Goal: Check status: Check status

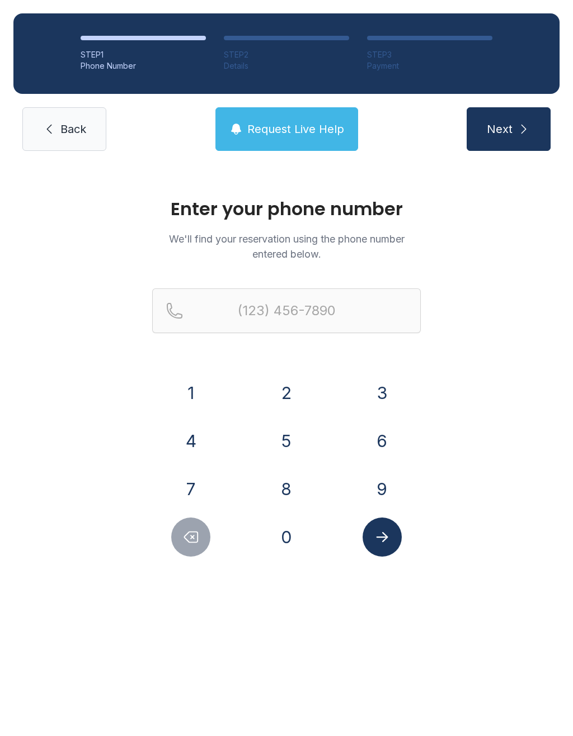
click at [291, 436] on button "5" at bounding box center [286, 441] width 39 height 39
click at [285, 531] on button "0" at bounding box center [286, 537] width 39 height 39
click at [181, 390] on button "1" at bounding box center [190, 393] width 39 height 39
click at [282, 477] on button "8" at bounding box center [286, 489] width 39 height 39
click at [384, 486] on button "9" at bounding box center [381, 489] width 39 height 39
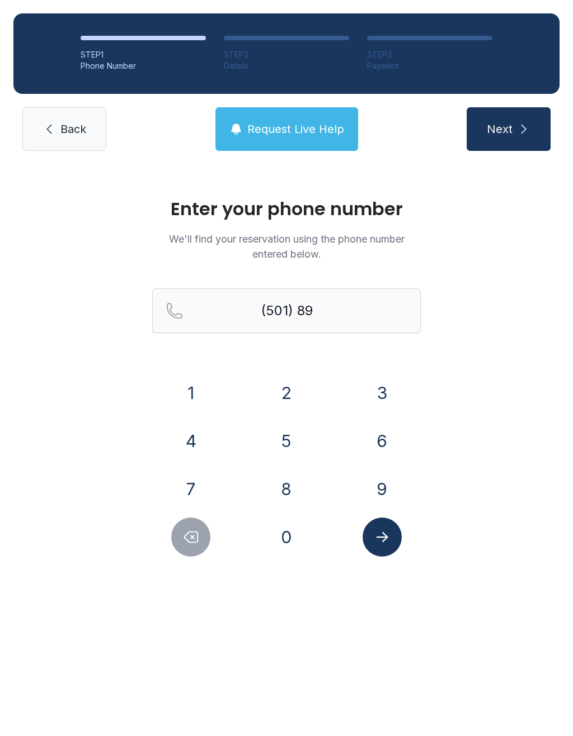
click at [192, 396] on button "1" at bounding box center [190, 393] width 39 height 39
click at [199, 434] on button "4" at bounding box center [190, 441] width 39 height 39
click at [288, 482] on button "8" at bounding box center [286, 489] width 39 height 39
click at [189, 394] on button "1" at bounding box center [190, 393] width 39 height 39
click at [194, 450] on button "4" at bounding box center [190, 441] width 39 height 39
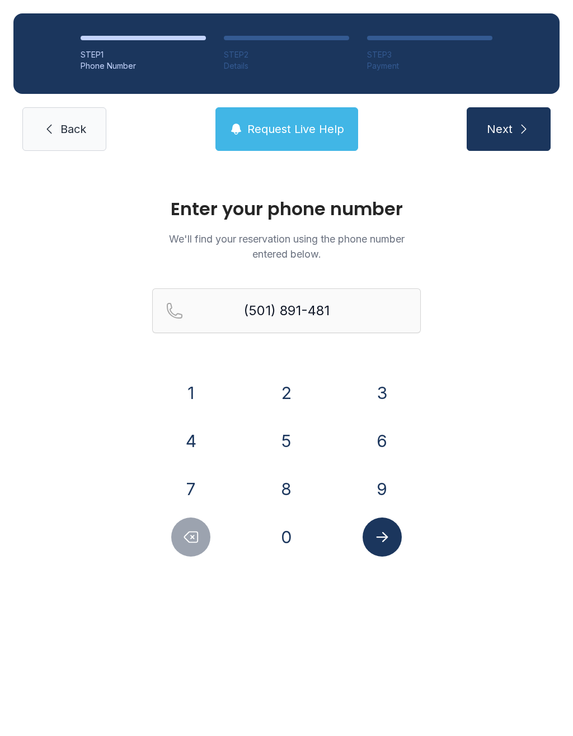
type input "[PHONE_NUMBER]"
click at [379, 525] on button "Submit lookup form" at bounding box center [381, 537] width 39 height 39
click at [0, 0] on icon "submit" at bounding box center [0, 0] width 0 height 0
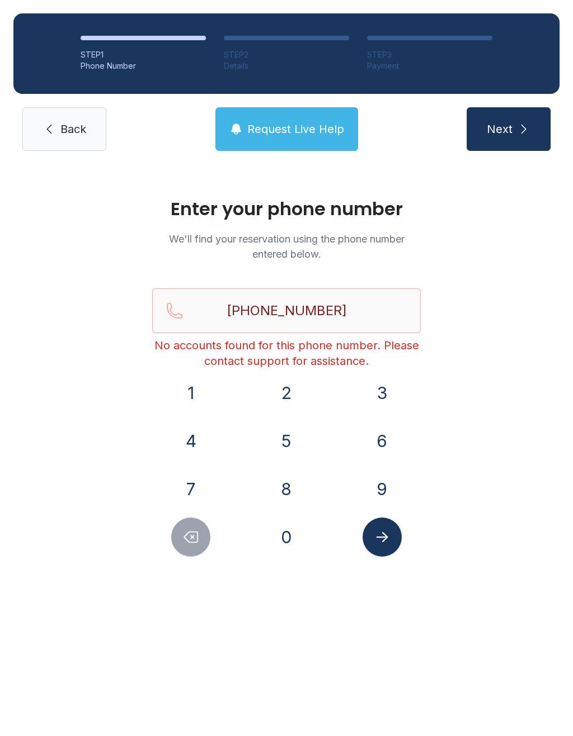
click at [262, 121] on span "Request Live Help" at bounding box center [295, 129] width 97 height 16
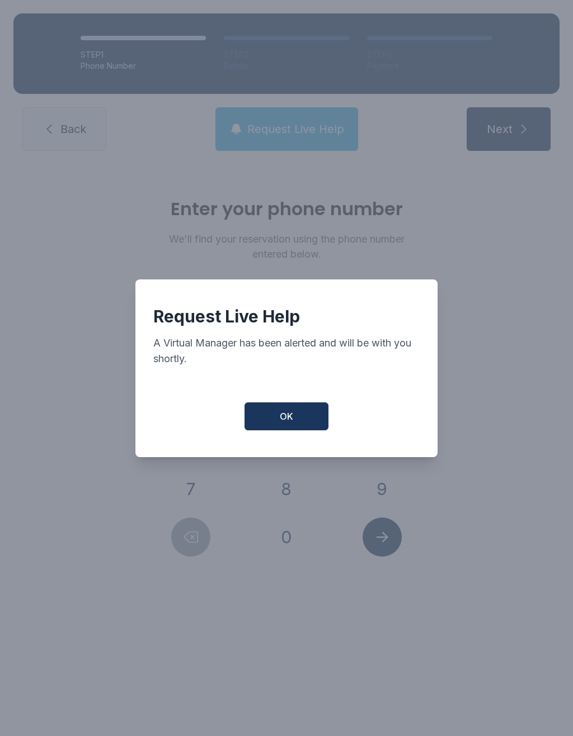
click at [286, 421] on span "OK" at bounding box center [286, 416] width 13 height 13
